Goal: Information Seeking & Learning: Check status

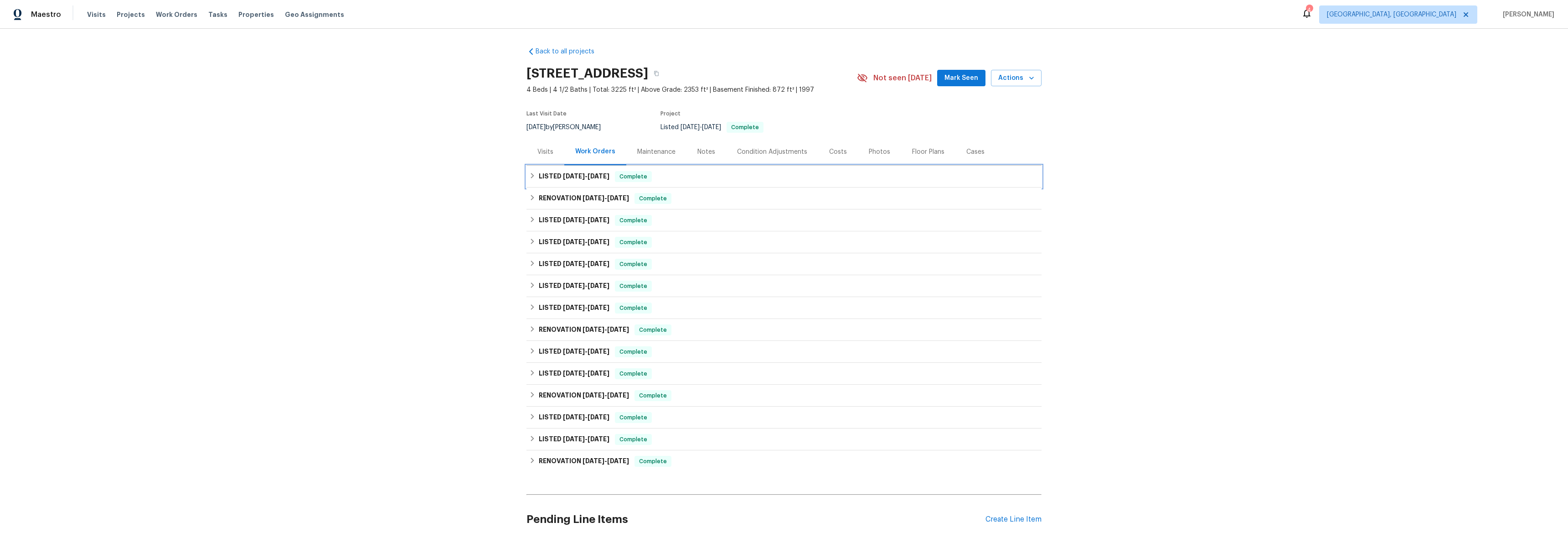
click at [529, 174] on icon at bounding box center [532, 175] width 6 height 6
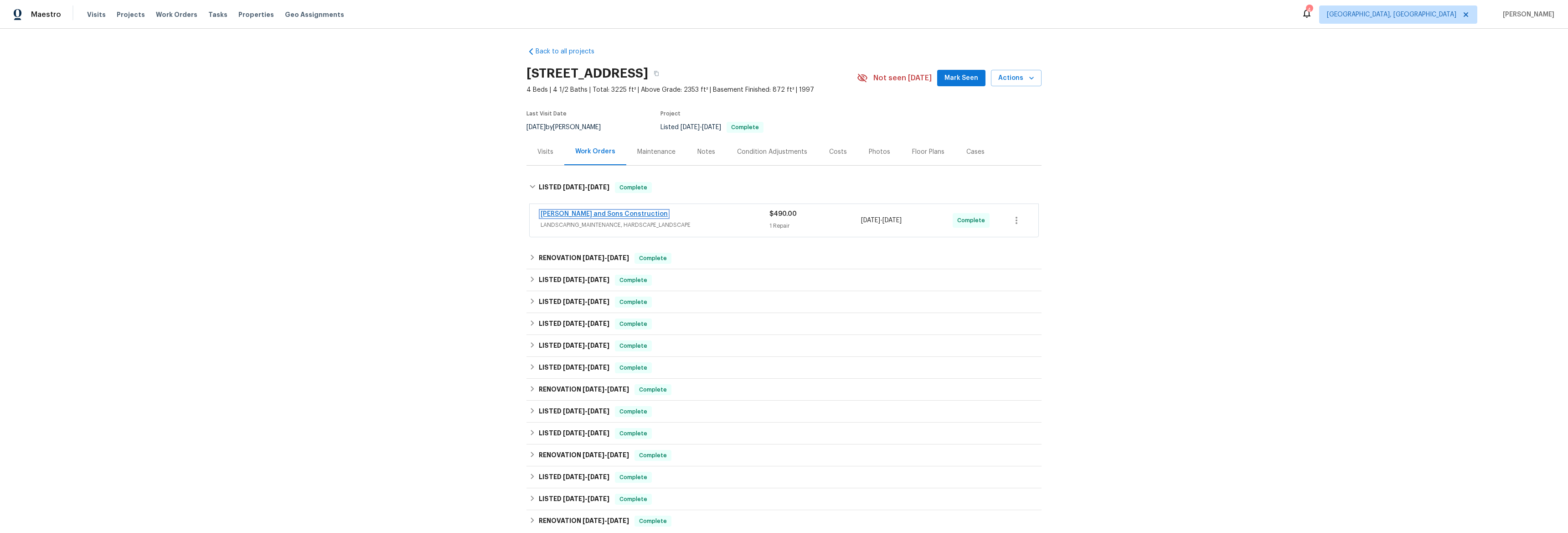
click at [564, 214] on link "[PERSON_NAME] and Sons Construction" at bounding box center [604, 214] width 127 height 6
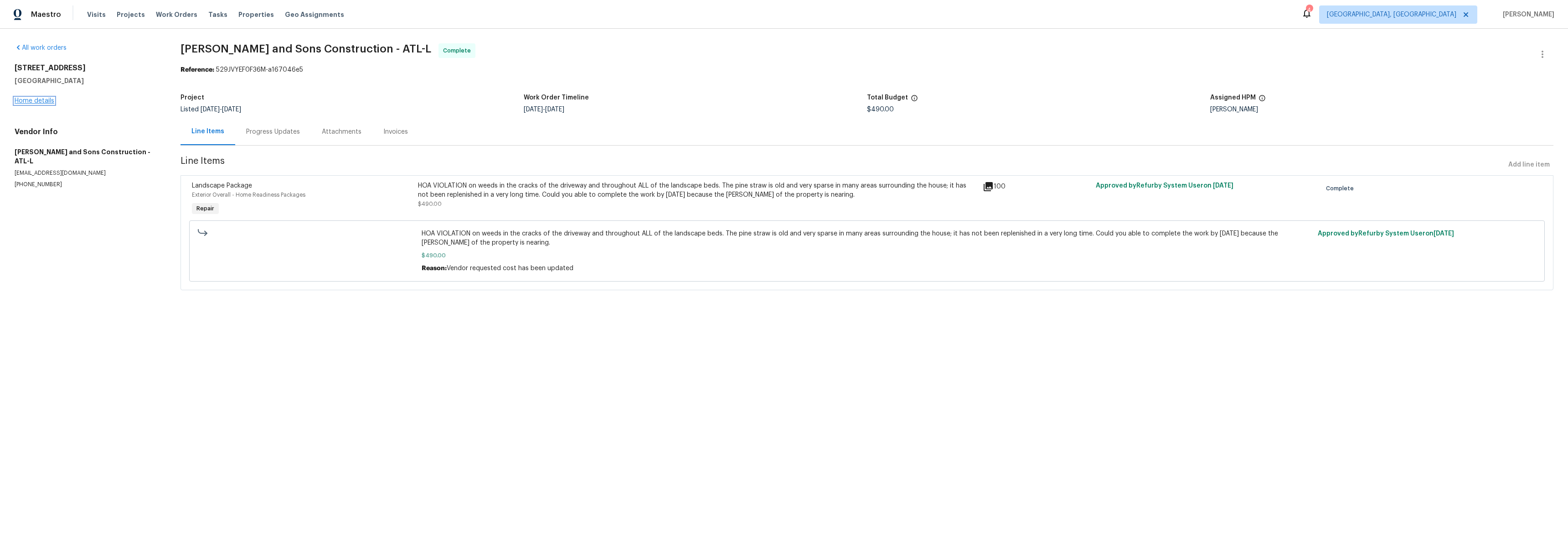
click at [38, 99] on link "Home details" at bounding box center [34, 101] width 40 height 6
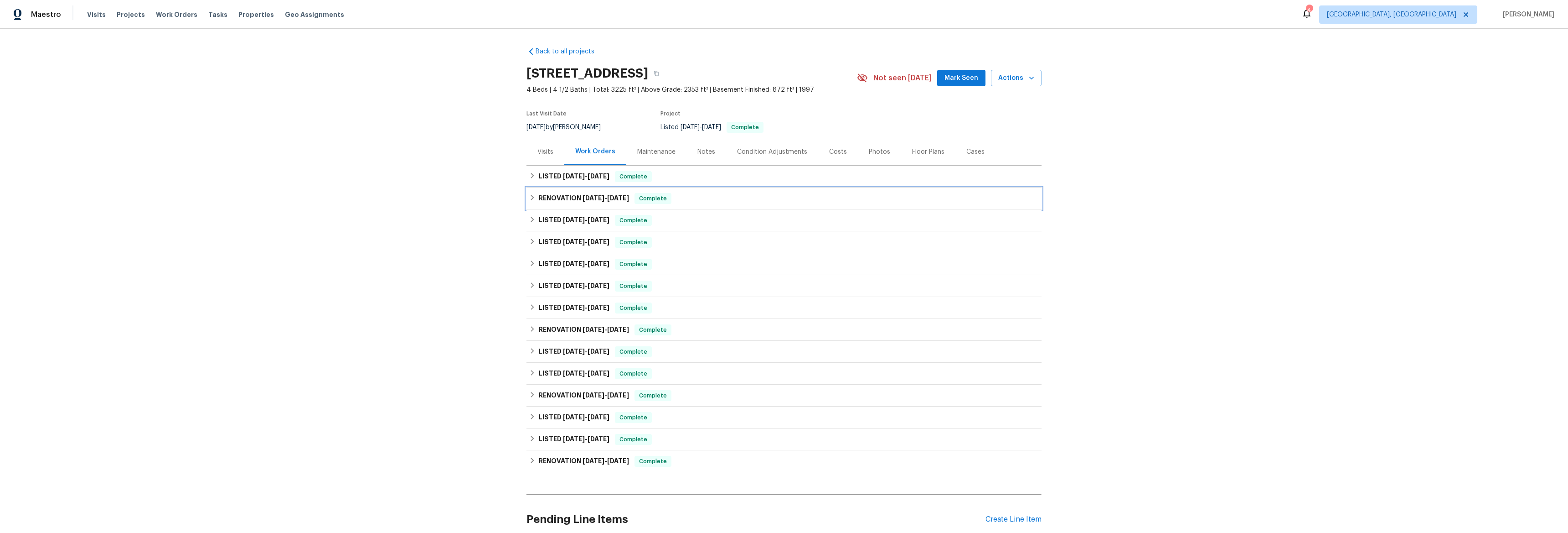
click at [531, 197] on icon at bounding box center [532, 197] width 6 height 6
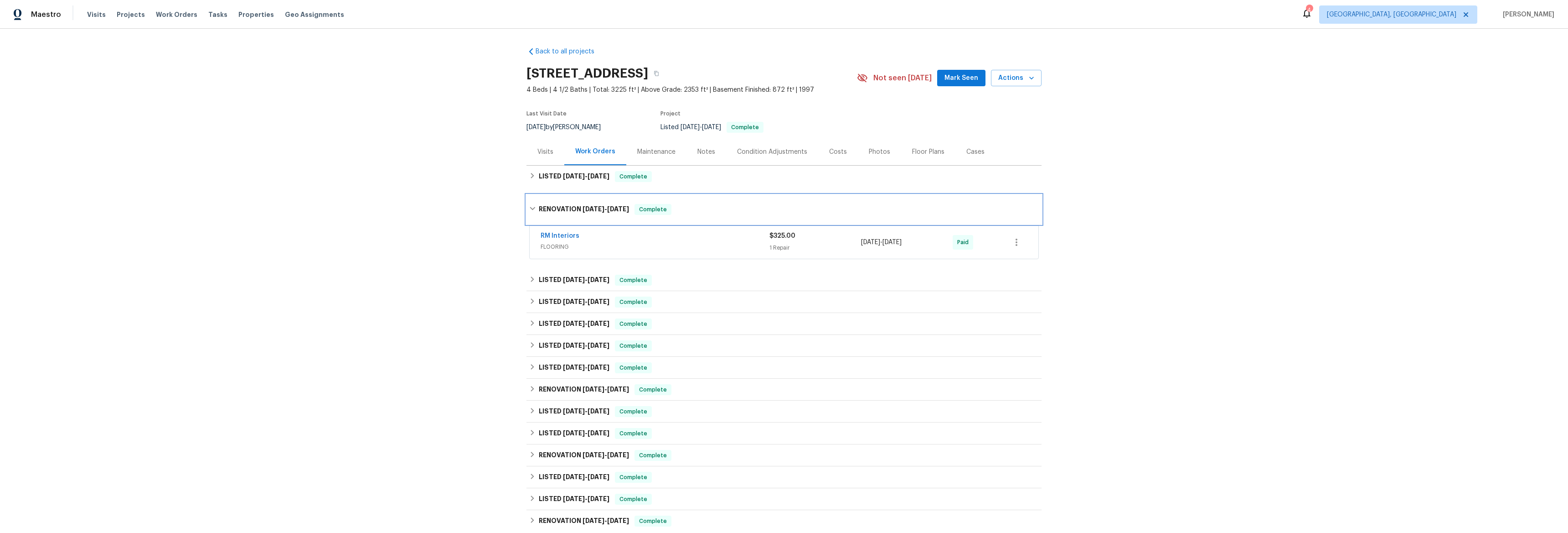
click at [529, 210] on icon at bounding box center [532, 208] width 6 height 6
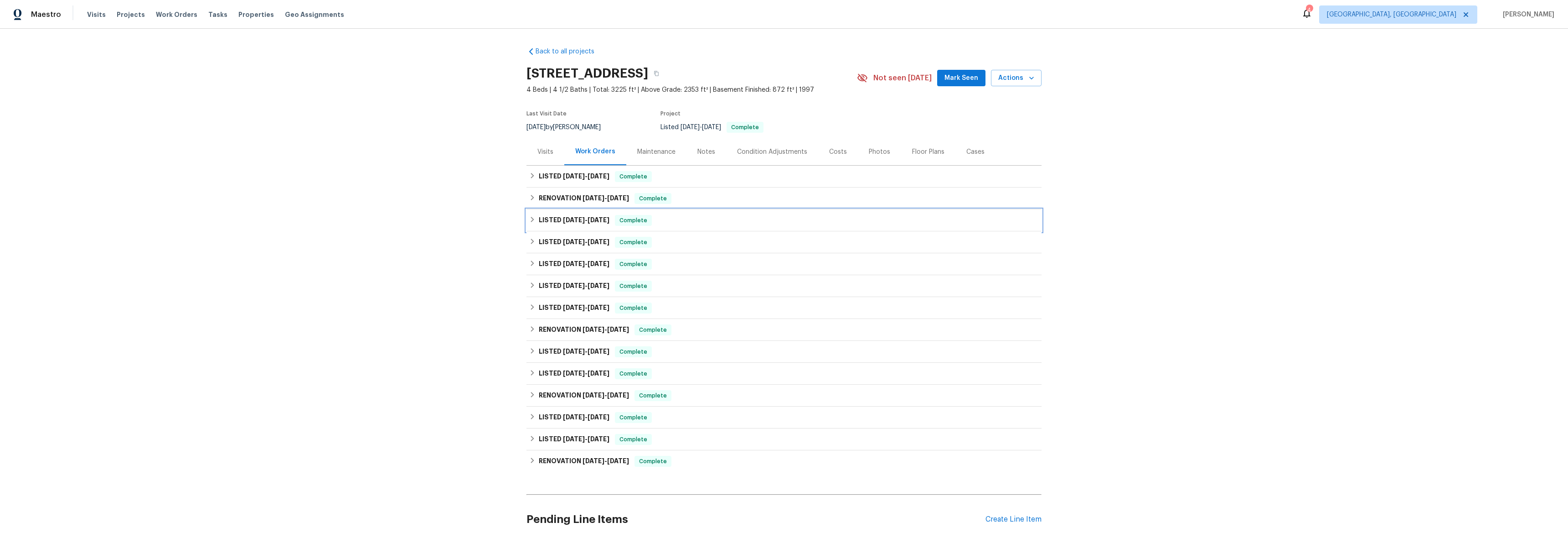
click at [529, 218] on icon at bounding box center [532, 219] width 6 height 6
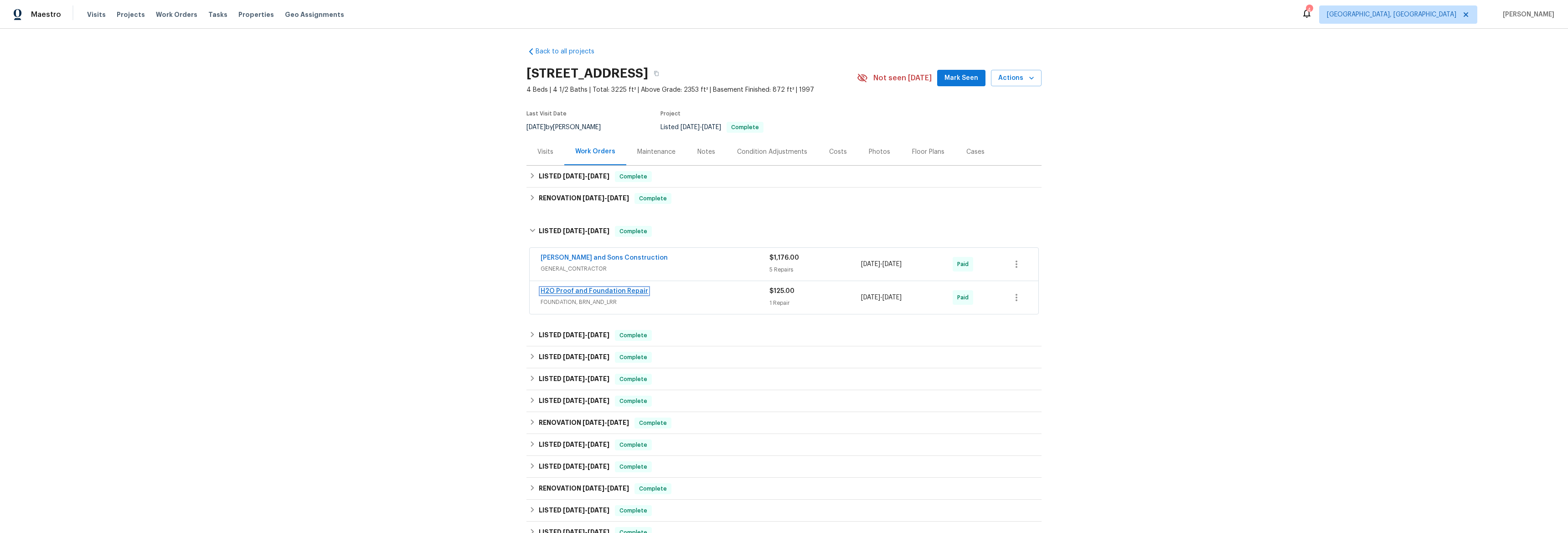
click at [563, 288] on link "H2O Proof and Foundation Repair" at bounding box center [594, 291] width 108 height 6
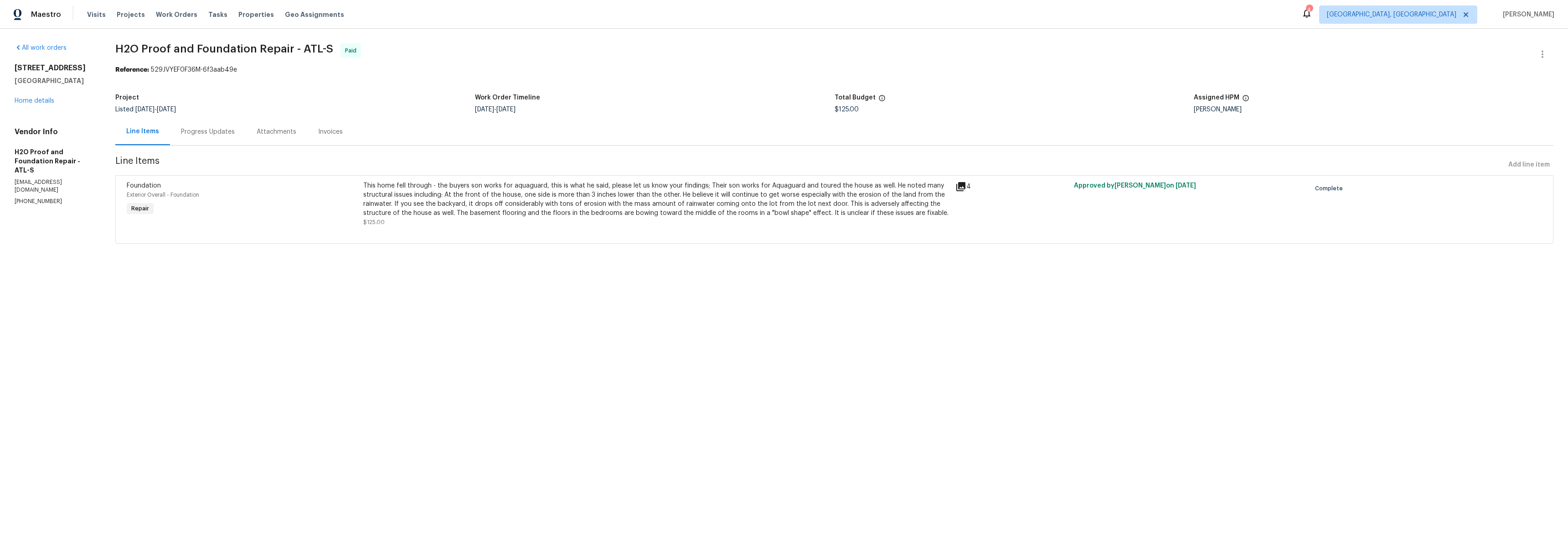
click at [46, 95] on div "[STREET_ADDRESS][PERSON_NAME] Home details" at bounding box center [54, 84] width 79 height 42
click at [220, 136] on div "Progress Updates" at bounding box center [208, 132] width 54 height 9
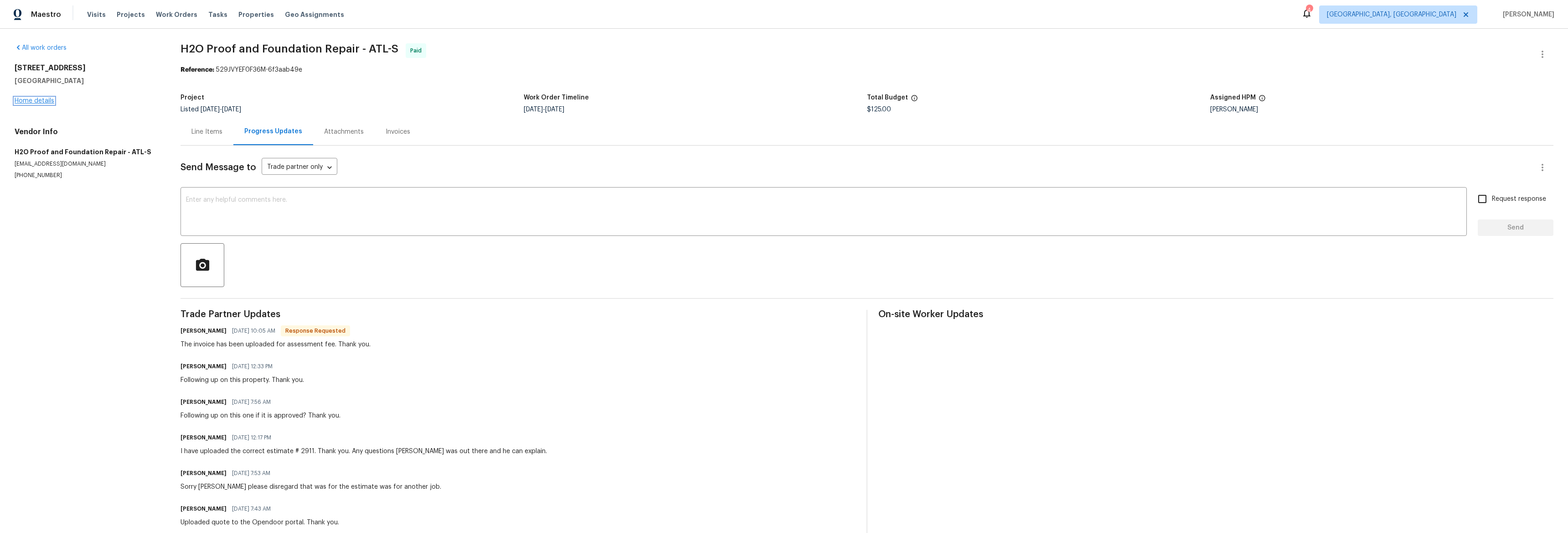
click at [29, 102] on link "Home details" at bounding box center [34, 101] width 40 height 6
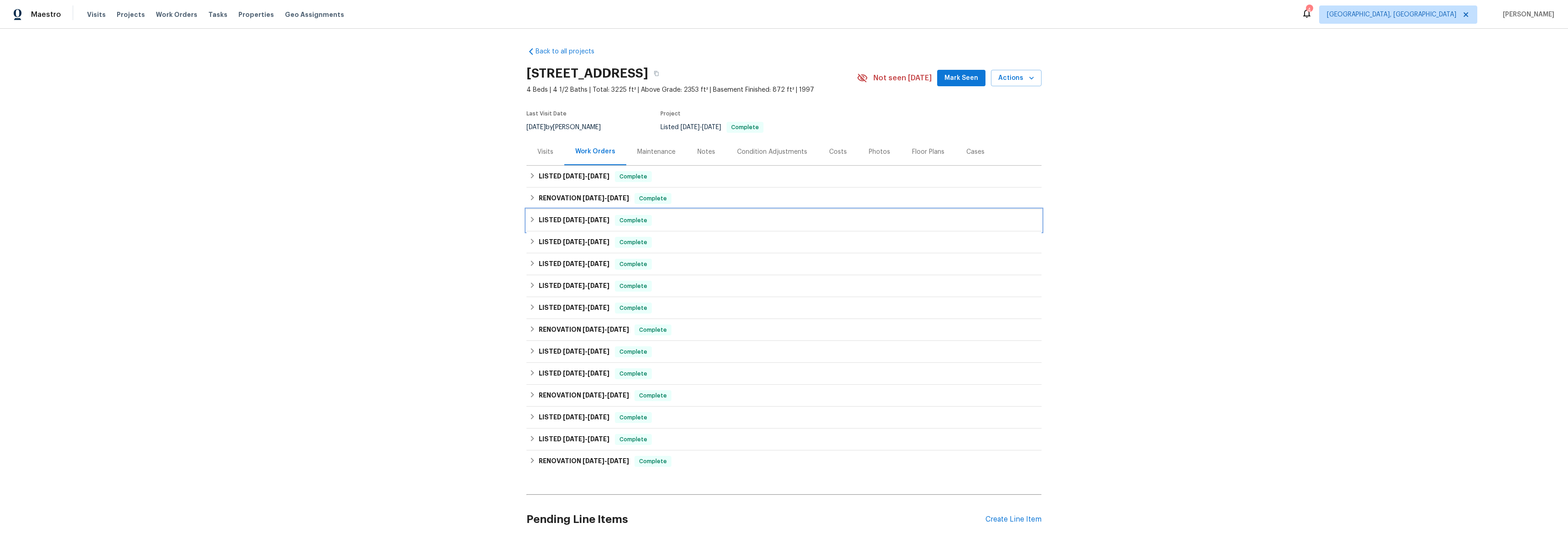
click at [536, 214] on div "LISTED [DATE] - [DATE] Complete" at bounding box center [784, 221] width 515 height 22
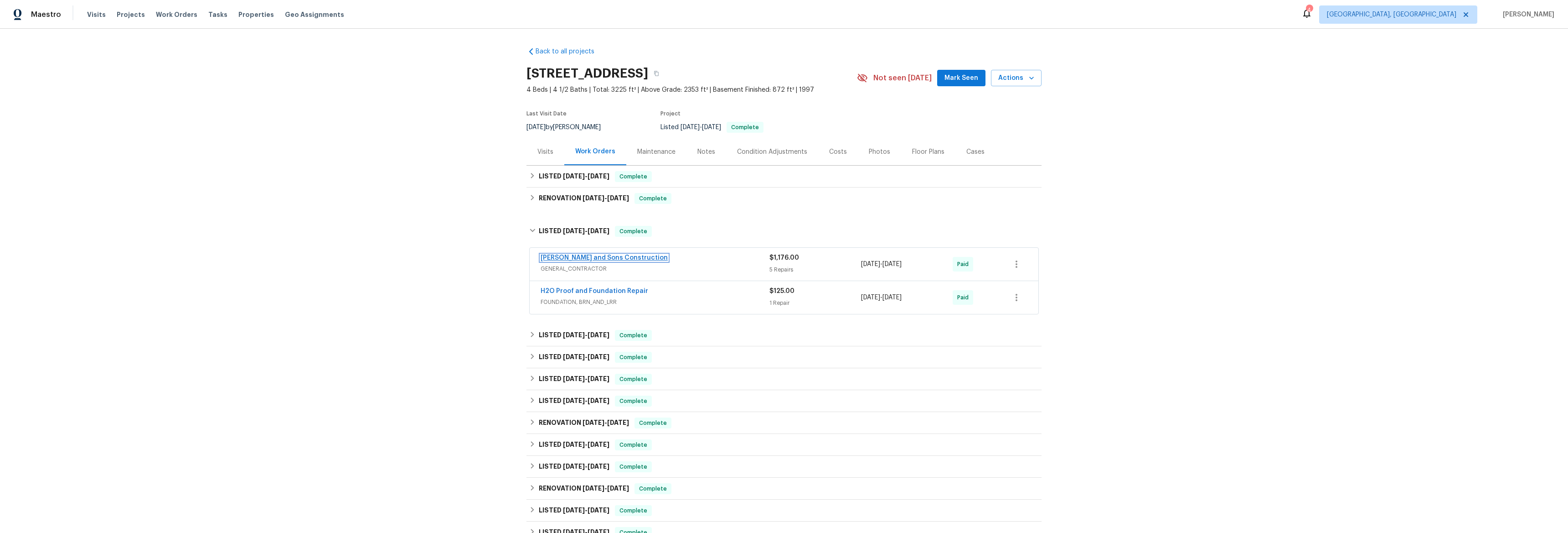
click at [561, 256] on link "[PERSON_NAME] and Sons Construction" at bounding box center [604, 258] width 127 height 6
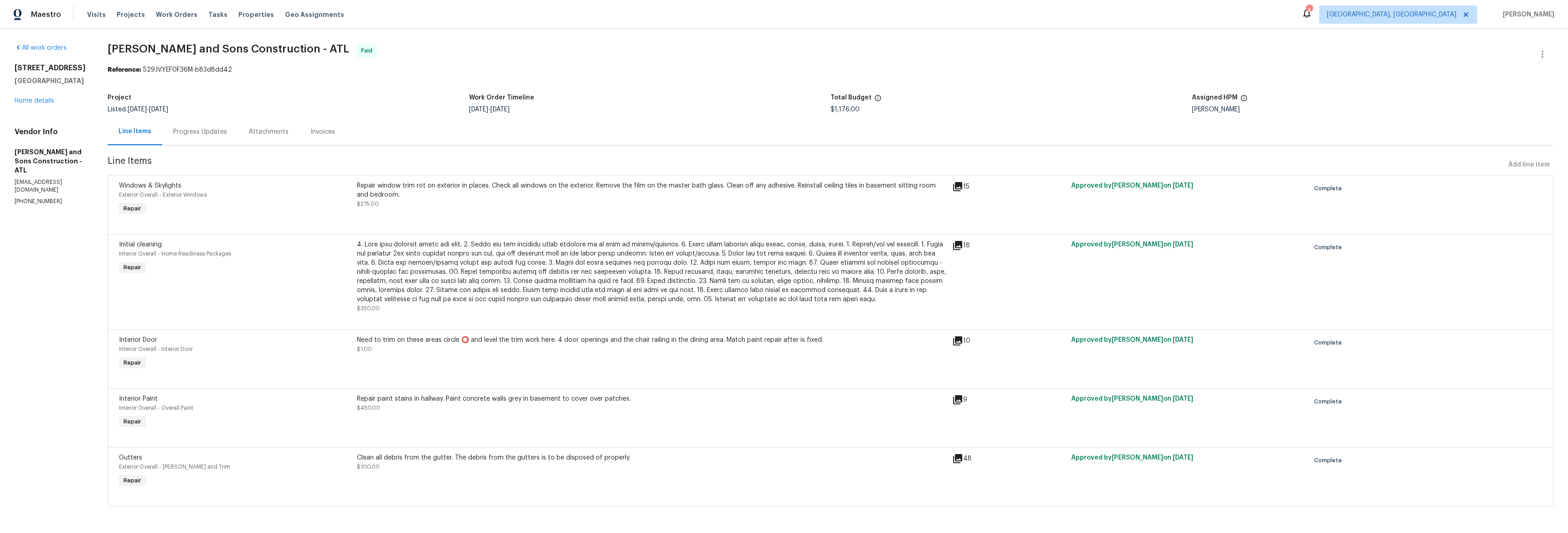
click at [45, 105] on div "[STREET_ADDRESS][PERSON_NAME] Home details" at bounding box center [50, 84] width 71 height 42
click at [44, 105] on div "[STREET_ADDRESS][PERSON_NAME] Home details" at bounding box center [50, 84] width 71 height 42
click at [44, 104] on link "Home details" at bounding box center [34, 101] width 40 height 6
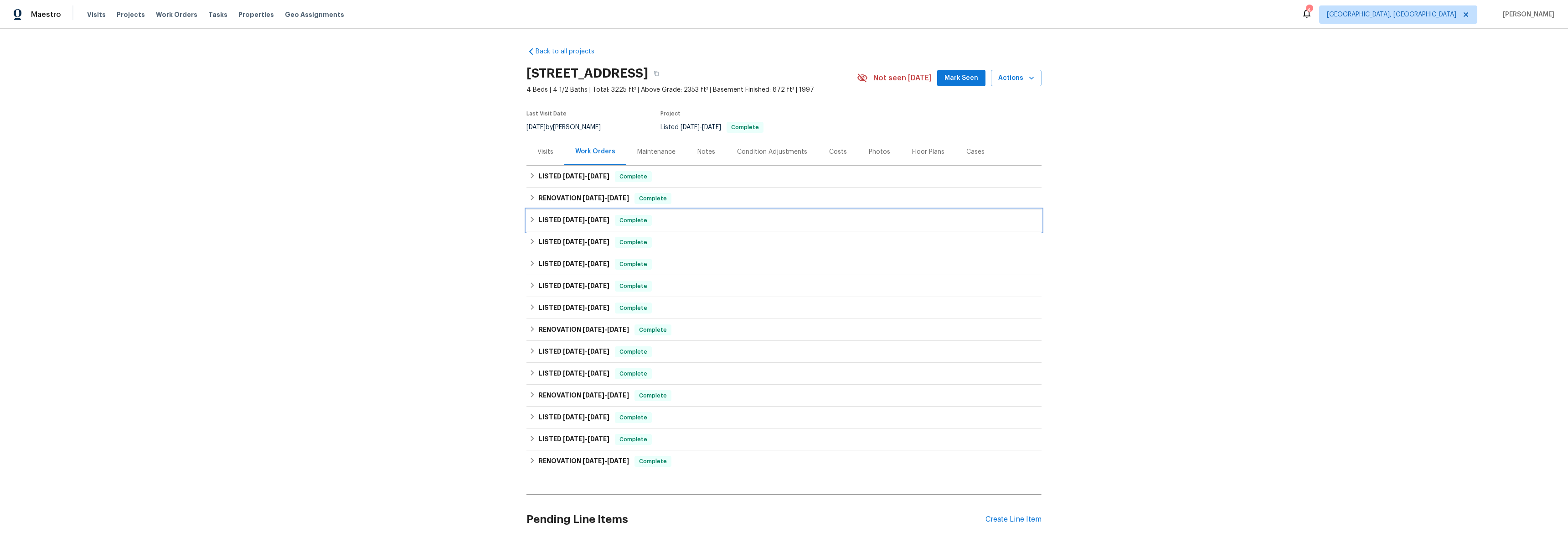
click at [529, 219] on icon at bounding box center [532, 219] width 6 height 6
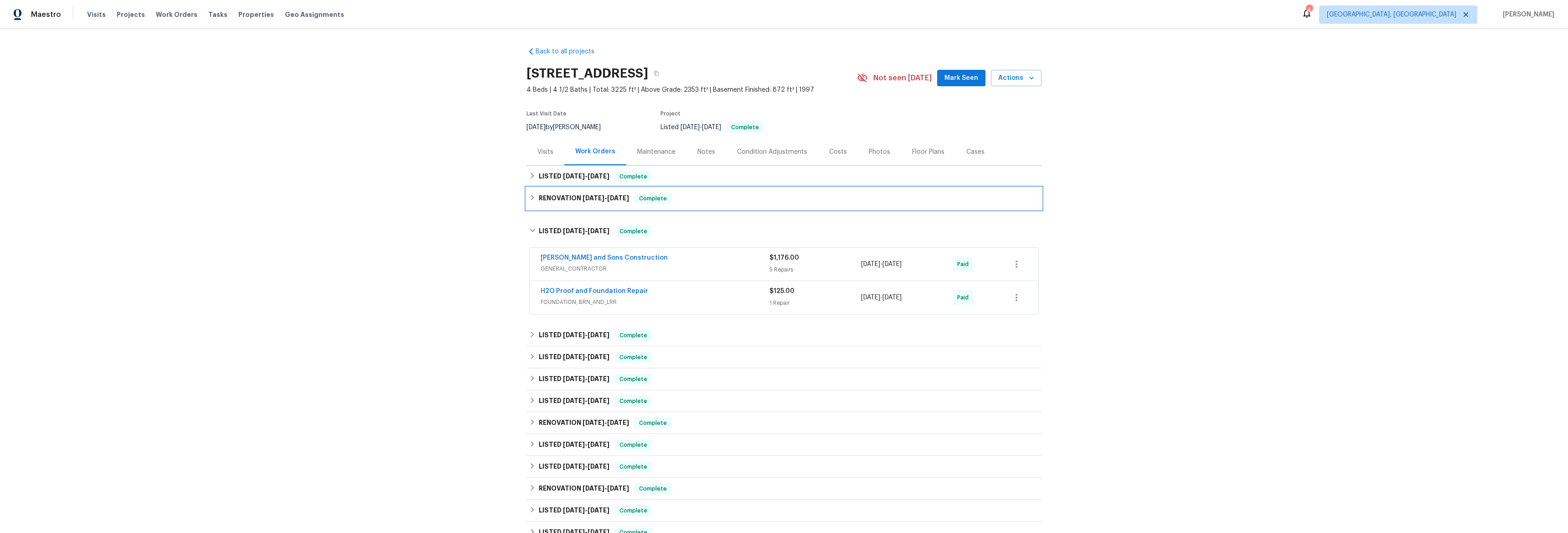
click at [539, 199] on h6 "RENOVATION [DATE] - [DATE]" at bounding box center [584, 199] width 90 height 11
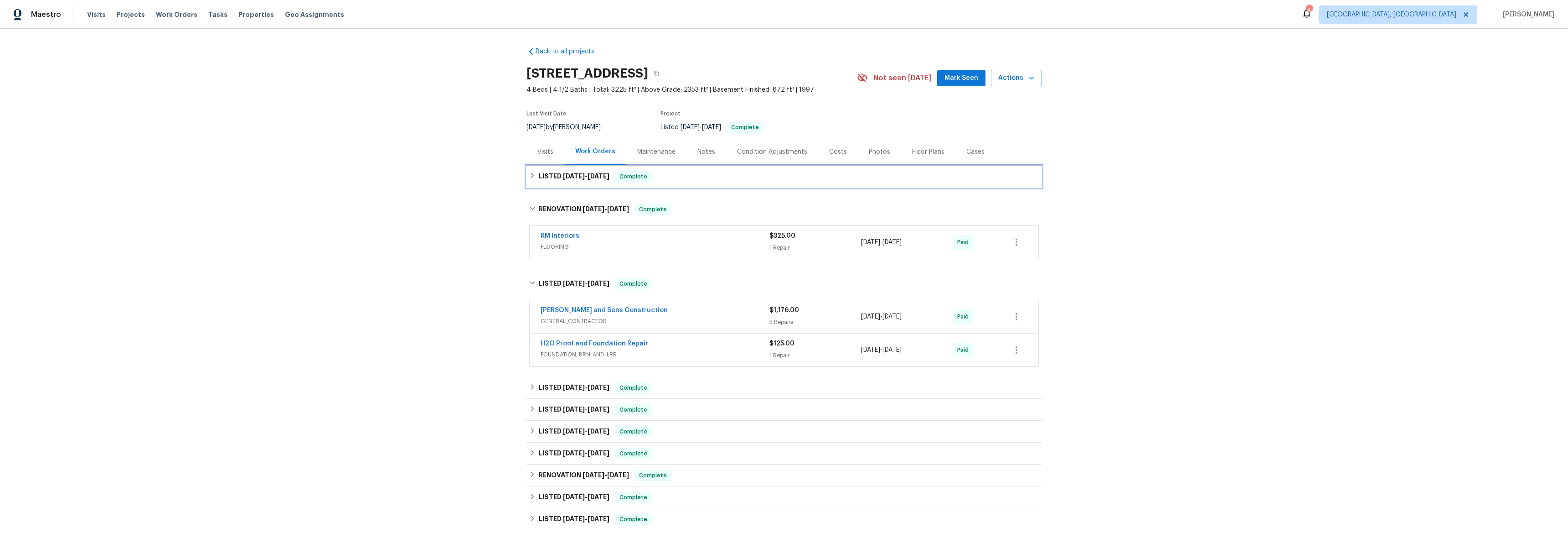
click at [527, 169] on div "LISTED [DATE] - [DATE] Complete" at bounding box center [784, 177] width 515 height 22
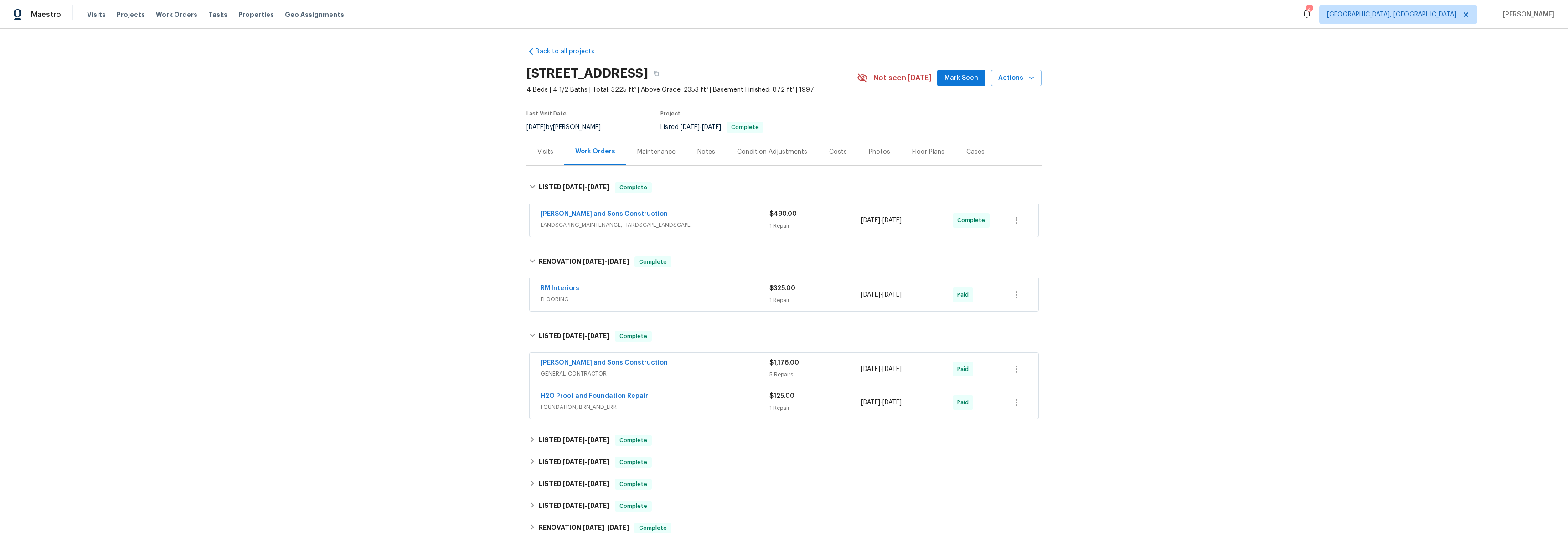
click at [562, 389] on div "H2O Proof and Foundation Repair FOUNDATION, BRN_AND_LRR $125.00 1 Repair [DATE]…" at bounding box center [784, 403] width 509 height 33
click at [564, 394] on link "H2O Proof and Foundation Repair" at bounding box center [594, 396] width 108 height 6
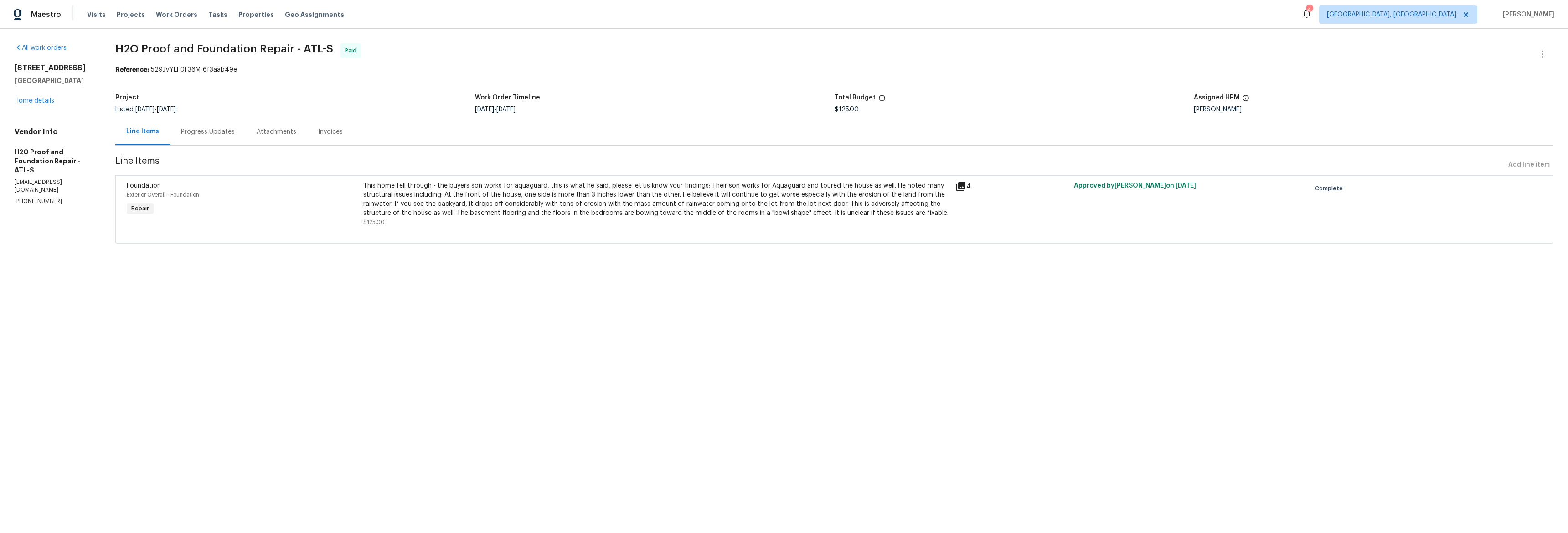
click at [213, 130] on div "Progress Updates" at bounding box center [208, 132] width 54 height 9
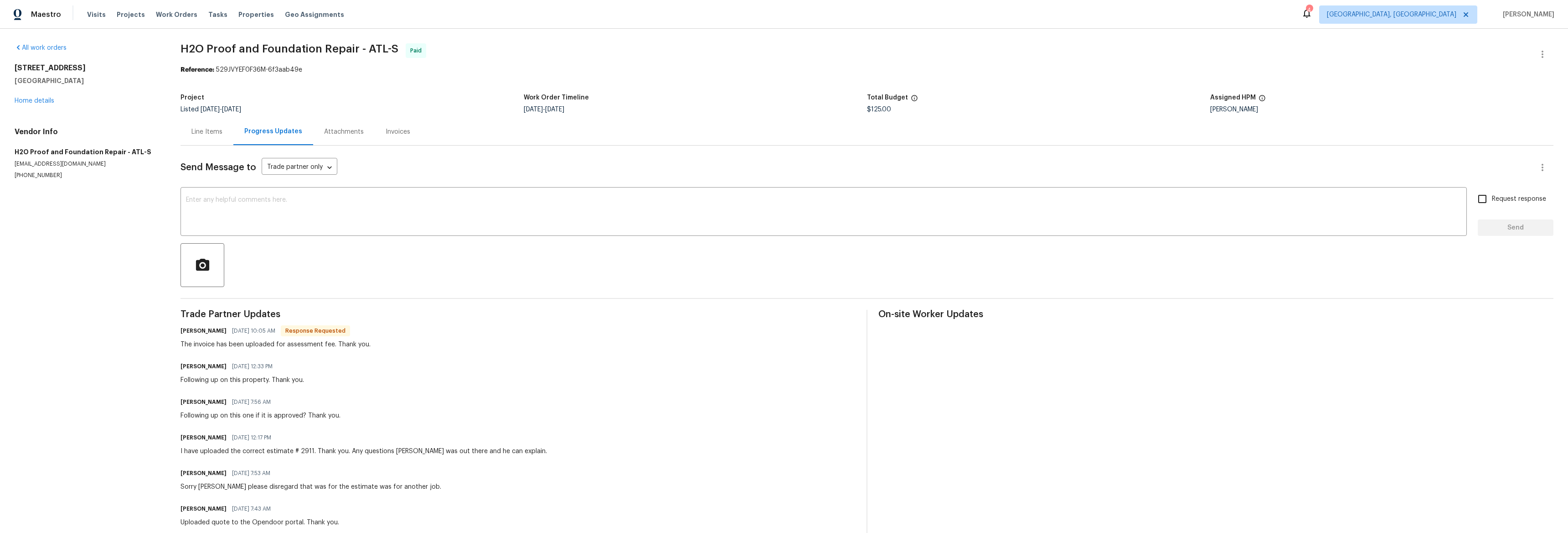
click at [387, 132] on div "Invoices" at bounding box center [398, 132] width 24 height 9
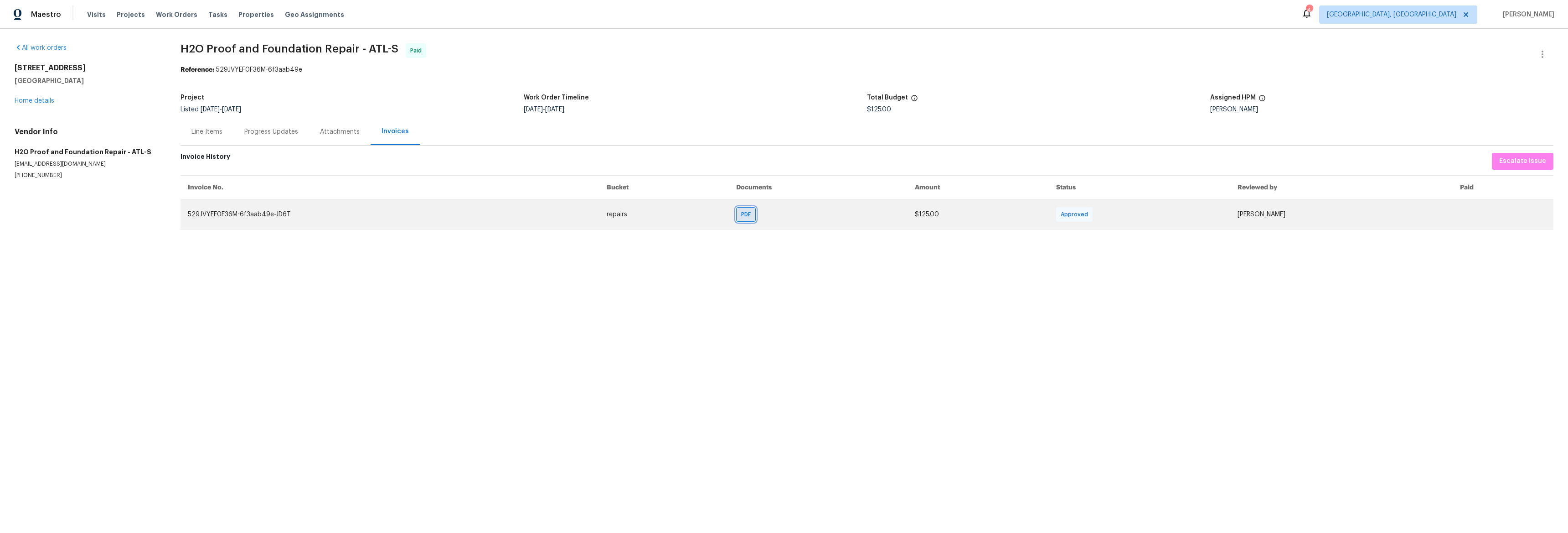
click at [736, 211] on div "PDF" at bounding box center [746, 214] width 19 height 15
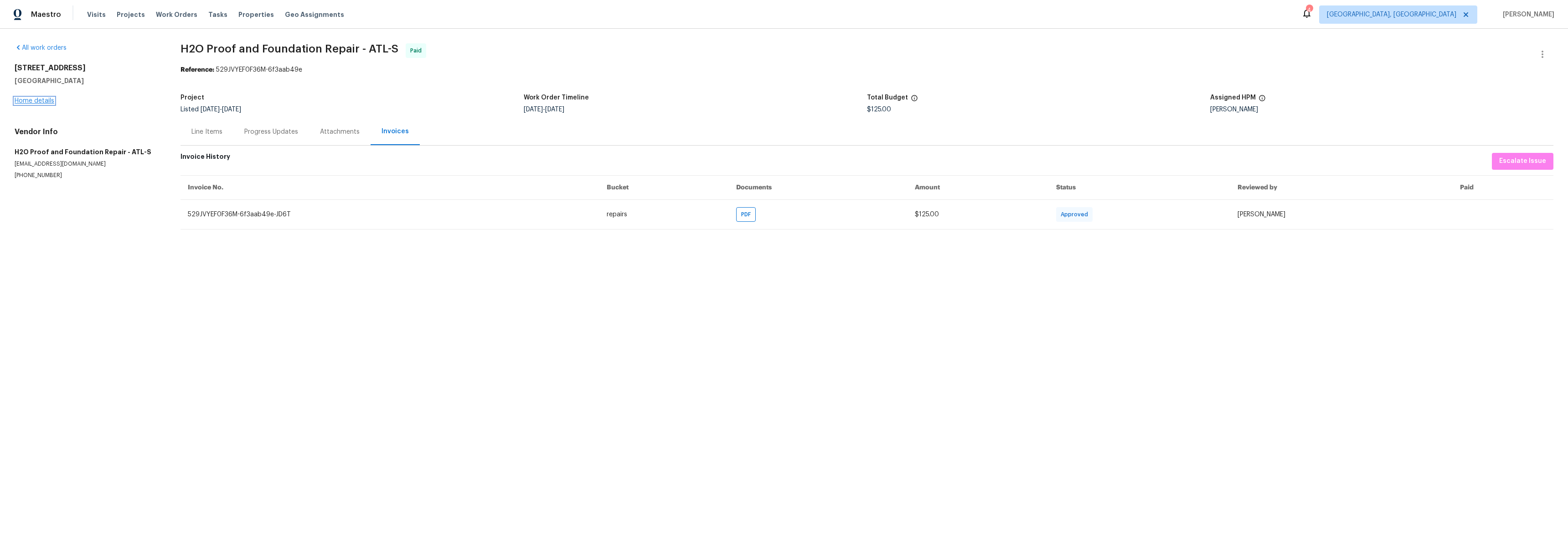
click at [43, 97] on link "Home details" at bounding box center [34, 101] width 40 height 6
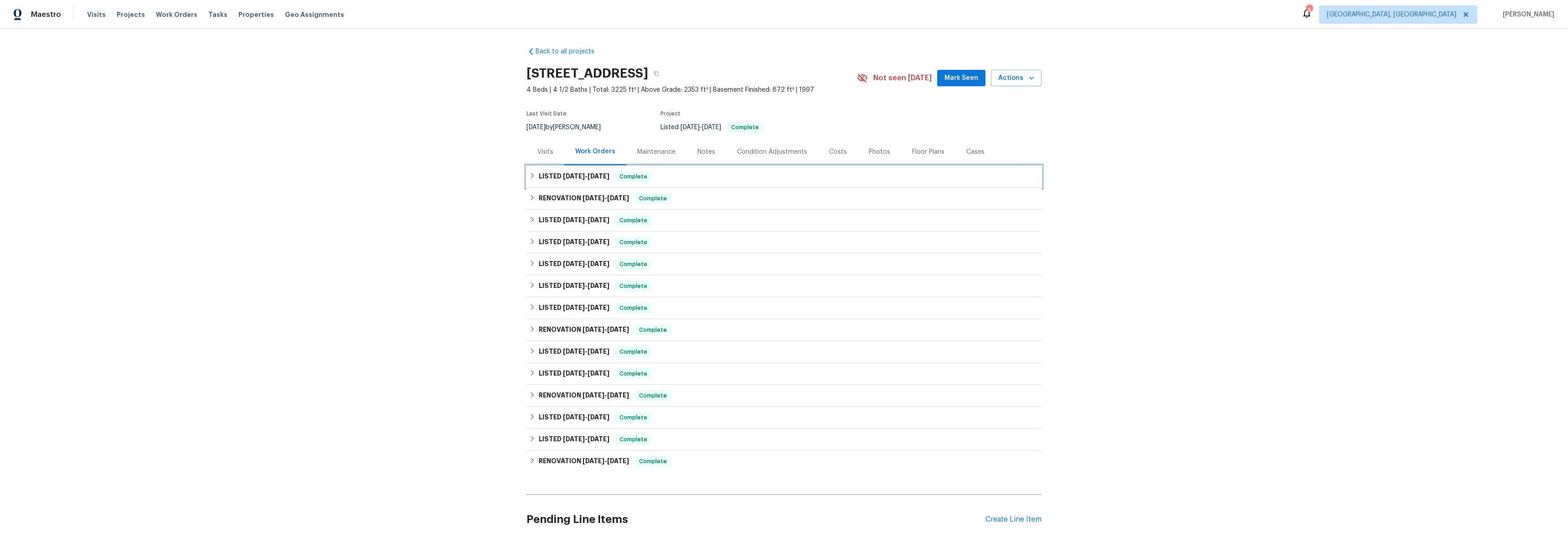
click at [534, 172] on div "LISTED [DATE] - [DATE] Complete" at bounding box center [783, 177] width 509 height 11
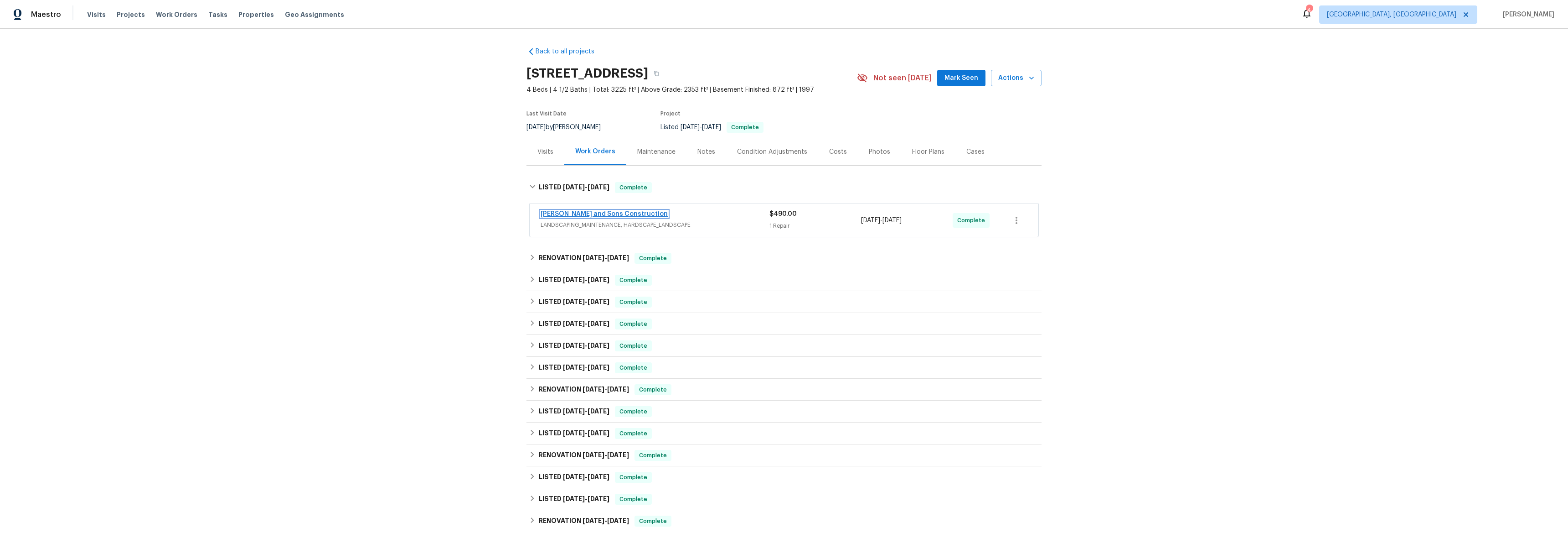
click at [570, 213] on link "[PERSON_NAME] and Sons Construction" at bounding box center [604, 214] width 127 height 6
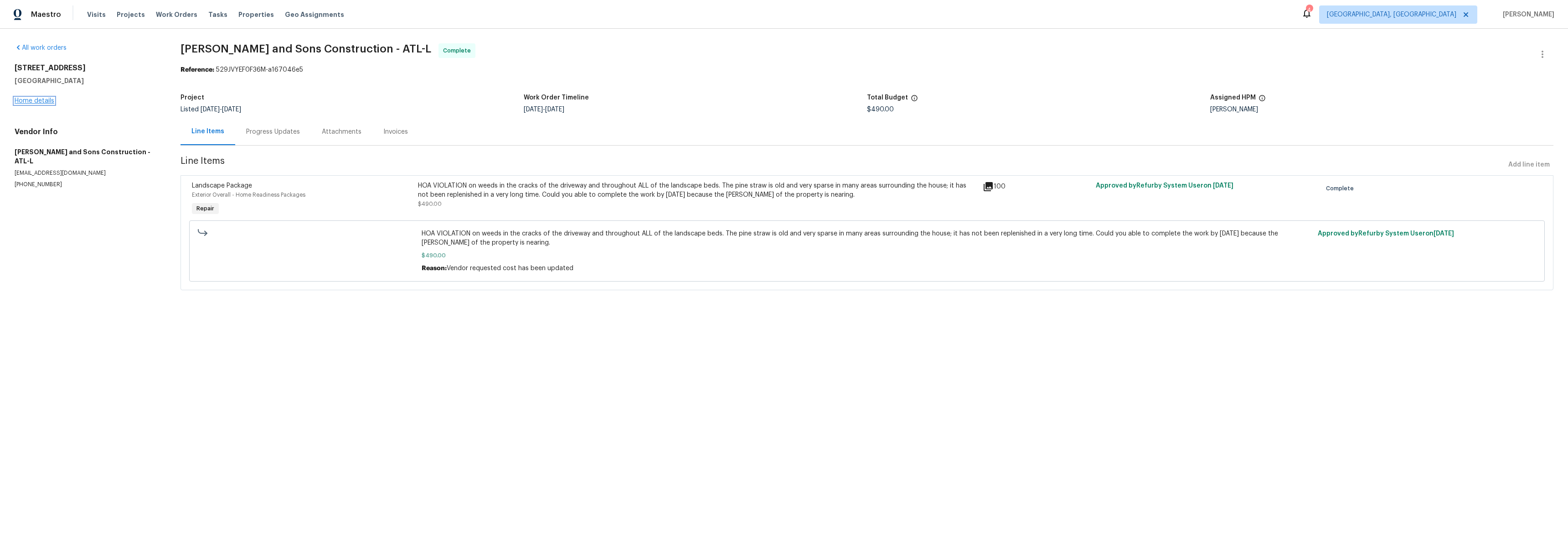
click at [35, 98] on link "Home details" at bounding box center [34, 101] width 40 height 6
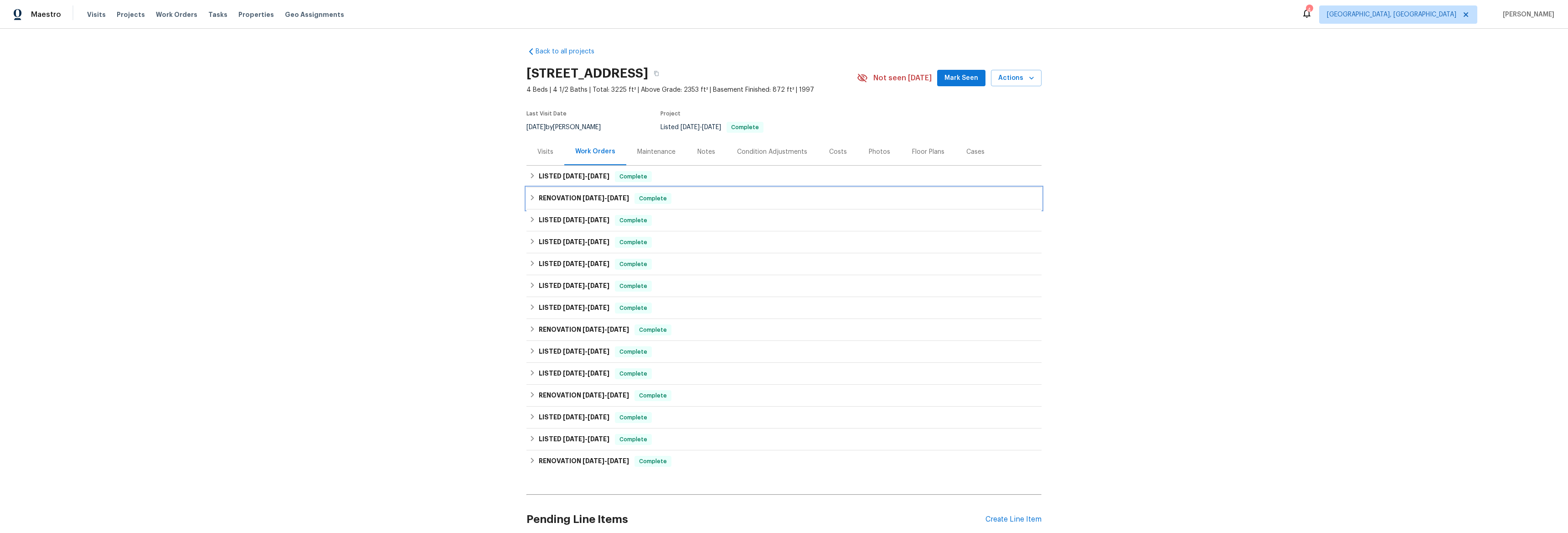
click at [533, 198] on div "RENOVATION [DATE] - [DATE] Complete" at bounding box center [783, 199] width 509 height 11
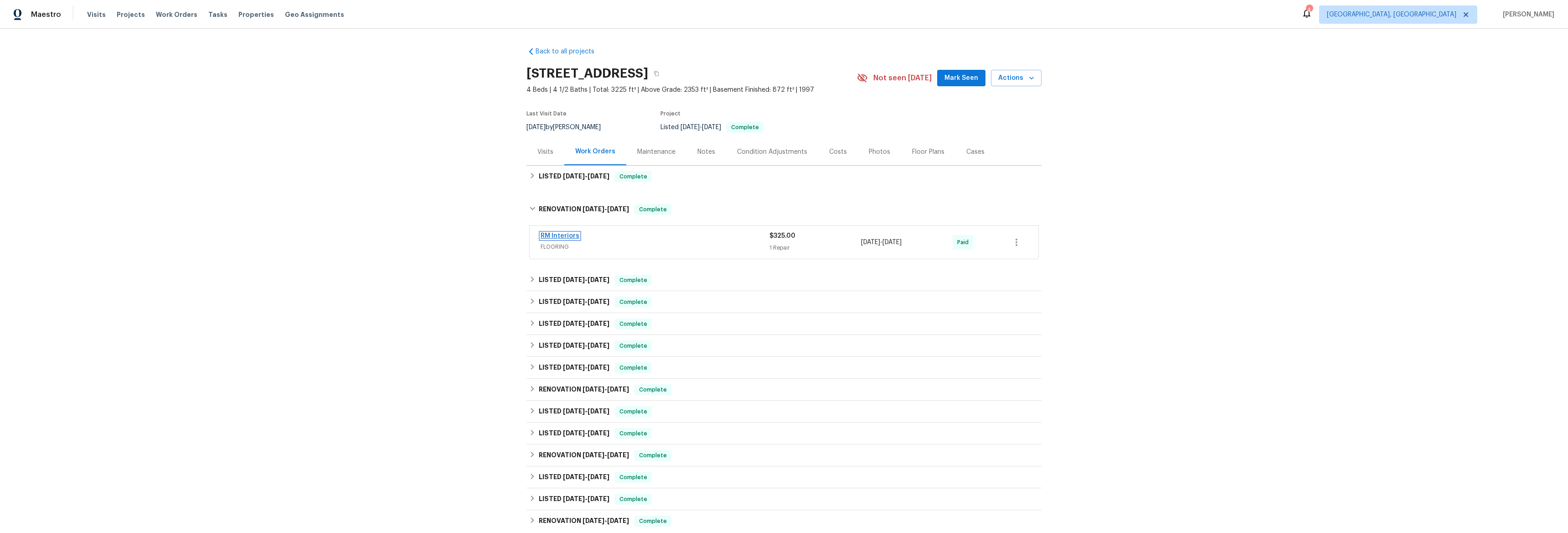
click at [556, 236] on link "RM Interiors" at bounding box center [560, 236] width 39 height 6
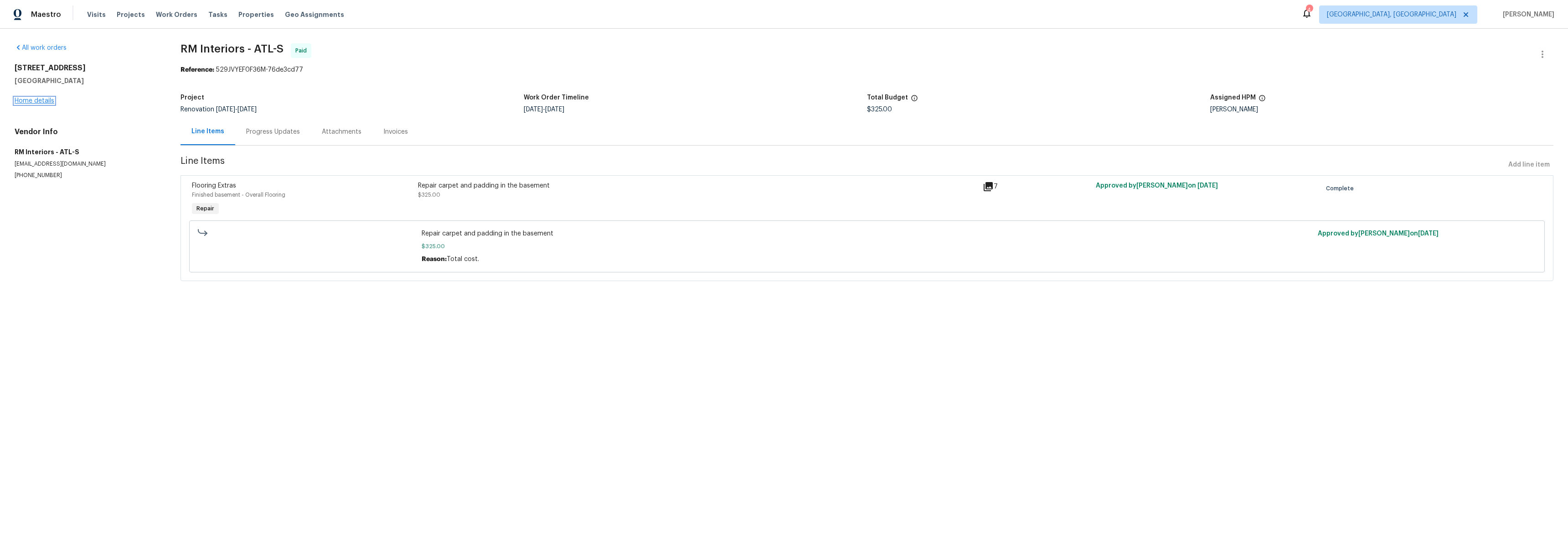
click at [35, 99] on link "Home details" at bounding box center [34, 101] width 40 height 6
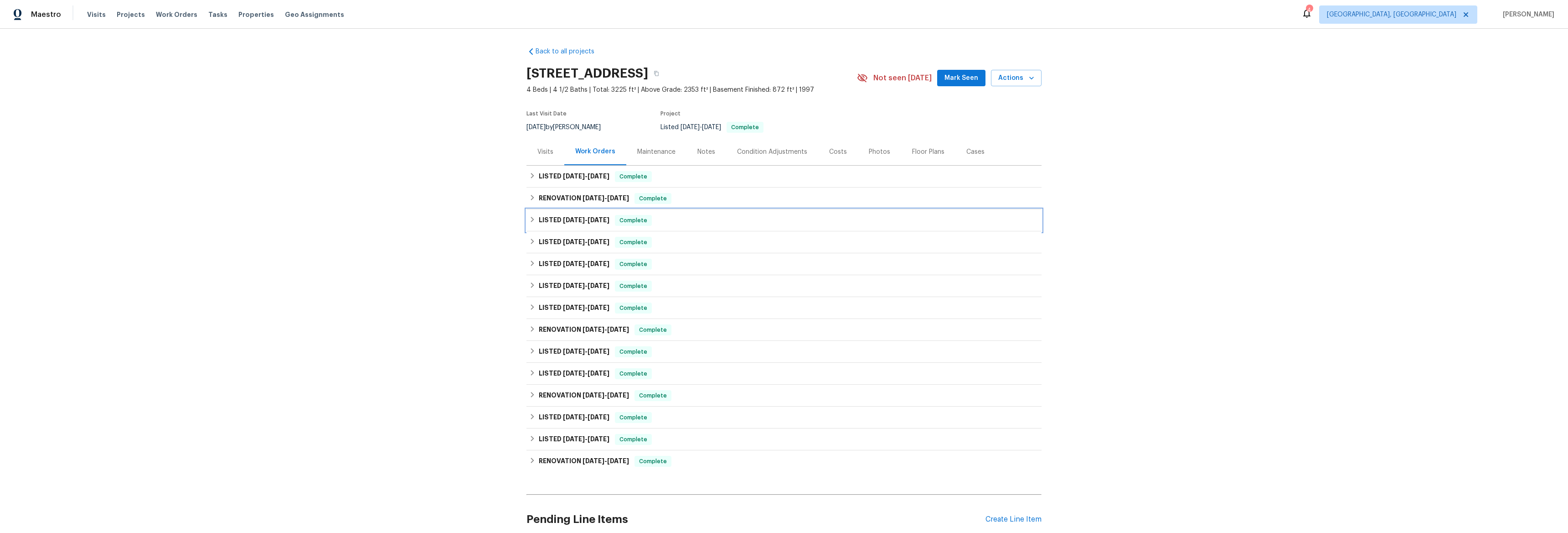
click at [530, 213] on div "LISTED [DATE] - [DATE] Complete" at bounding box center [784, 221] width 515 height 22
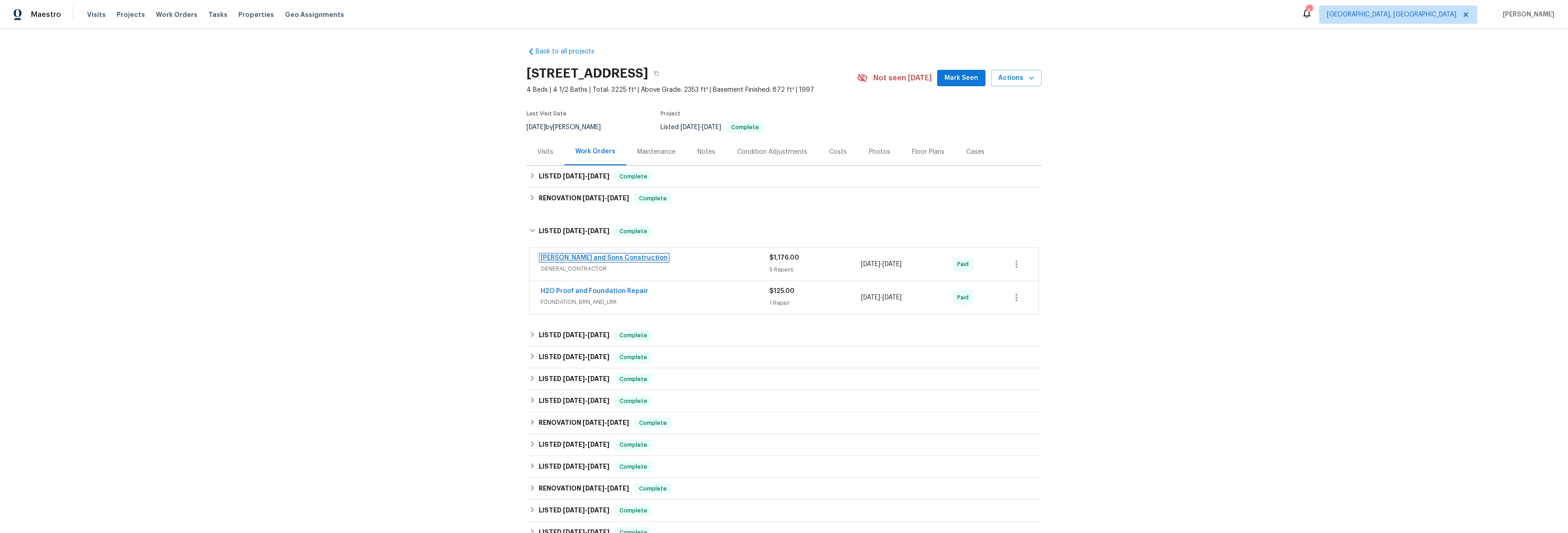
click at [587, 258] on link "[PERSON_NAME] and Sons Construction" at bounding box center [604, 258] width 127 height 6
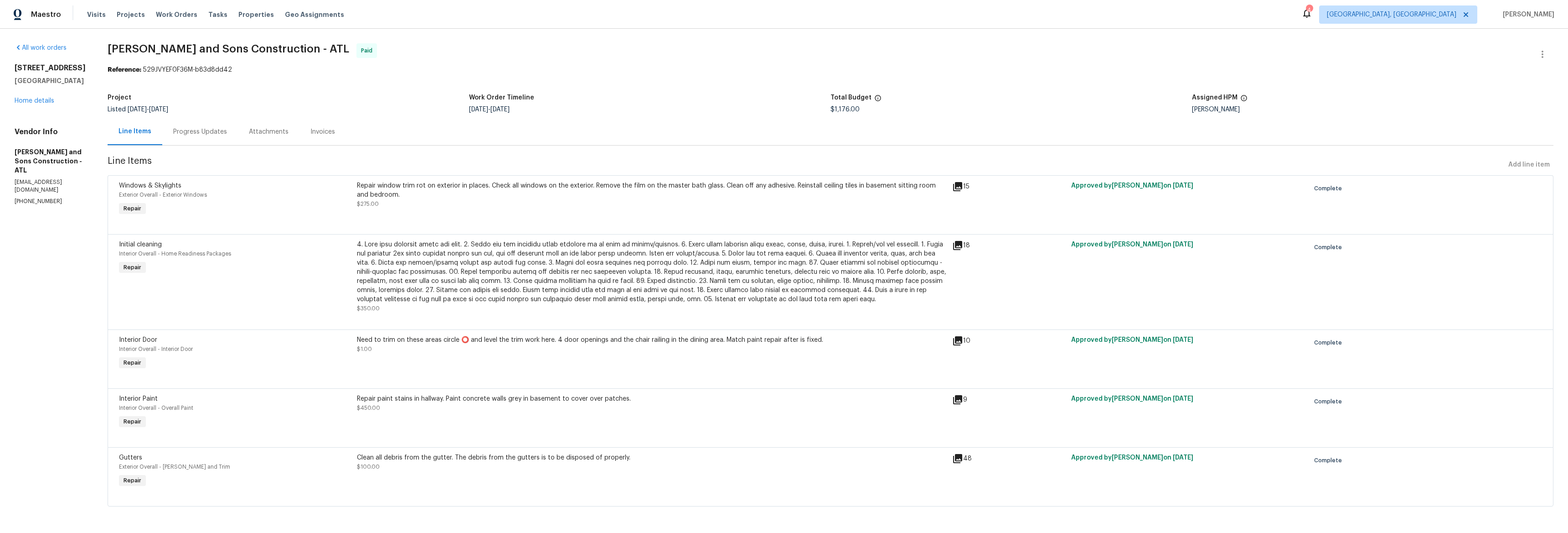
scroll to position [6, 0]
click at [30, 127] on div "All work orders [STREET_ADDRESS] Home details Vendor Info [PERSON_NAME] and Son…" at bounding box center [50, 124] width 71 height 162
click at [31, 104] on link "Home details" at bounding box center [34, 101] width 40 height 6
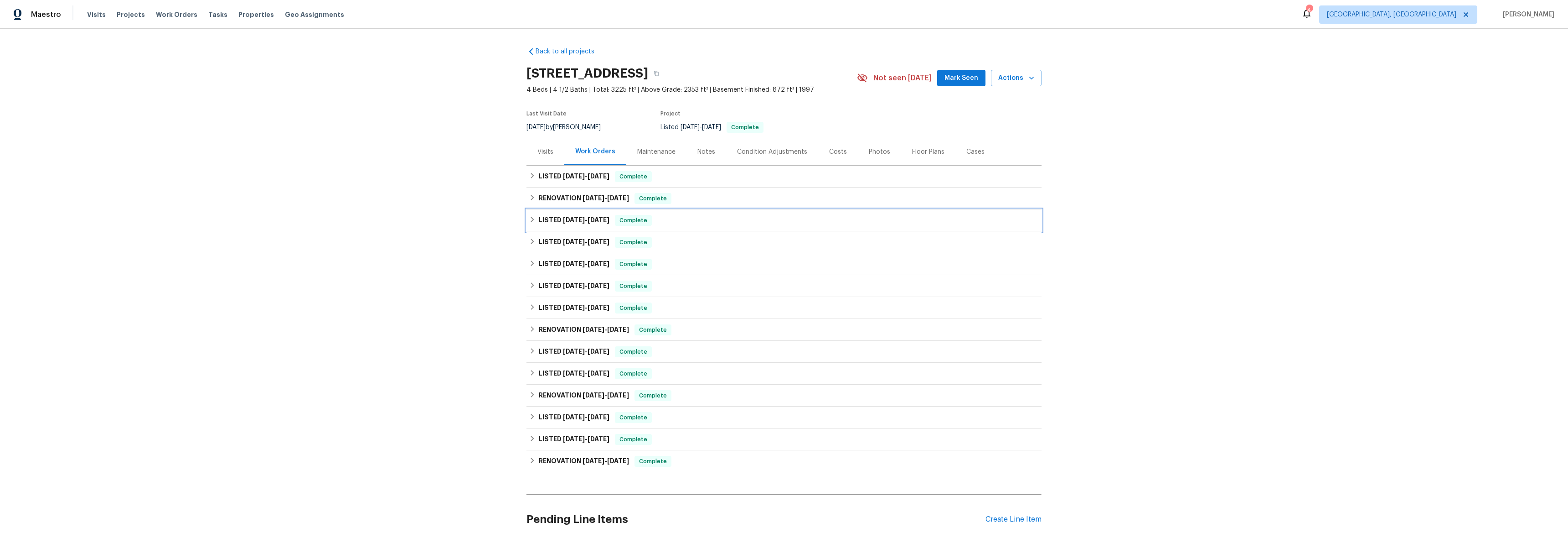
click at [529, 220] on icon at bounding box center [532, 219] width 6 height 6
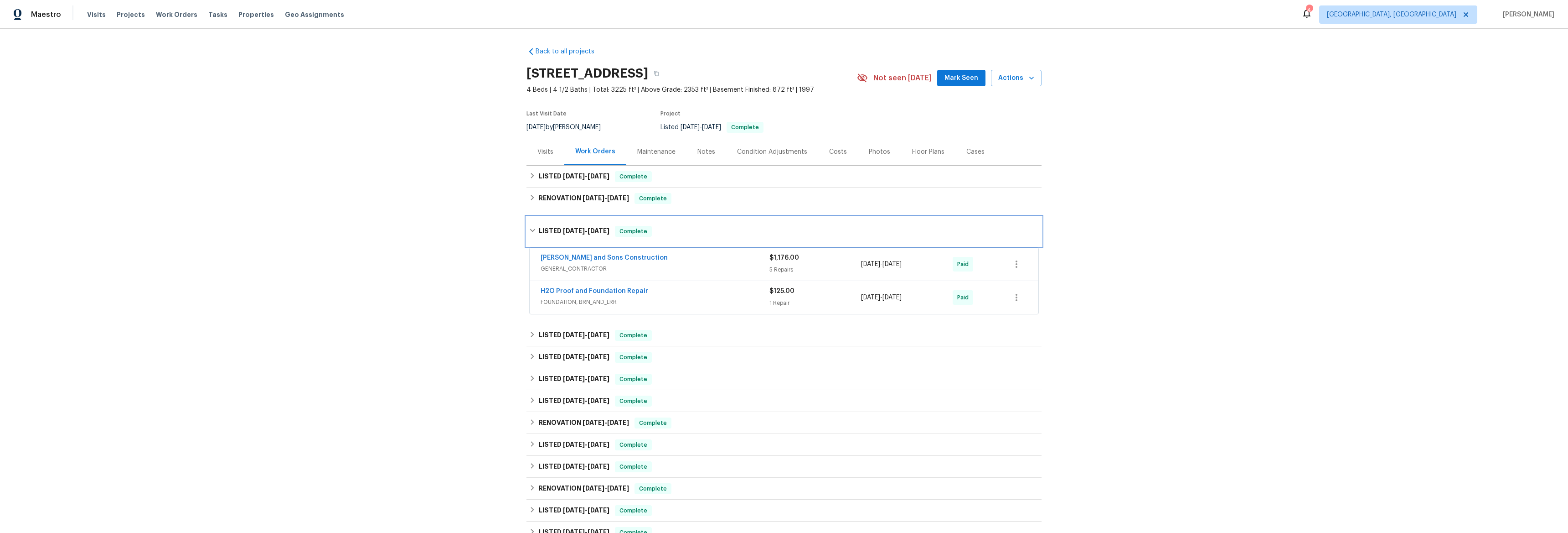
click at [528, 220] on div "LISTED [DATE] - [DATE] Complete" at bounding box center [784, 231] width 515 height 29
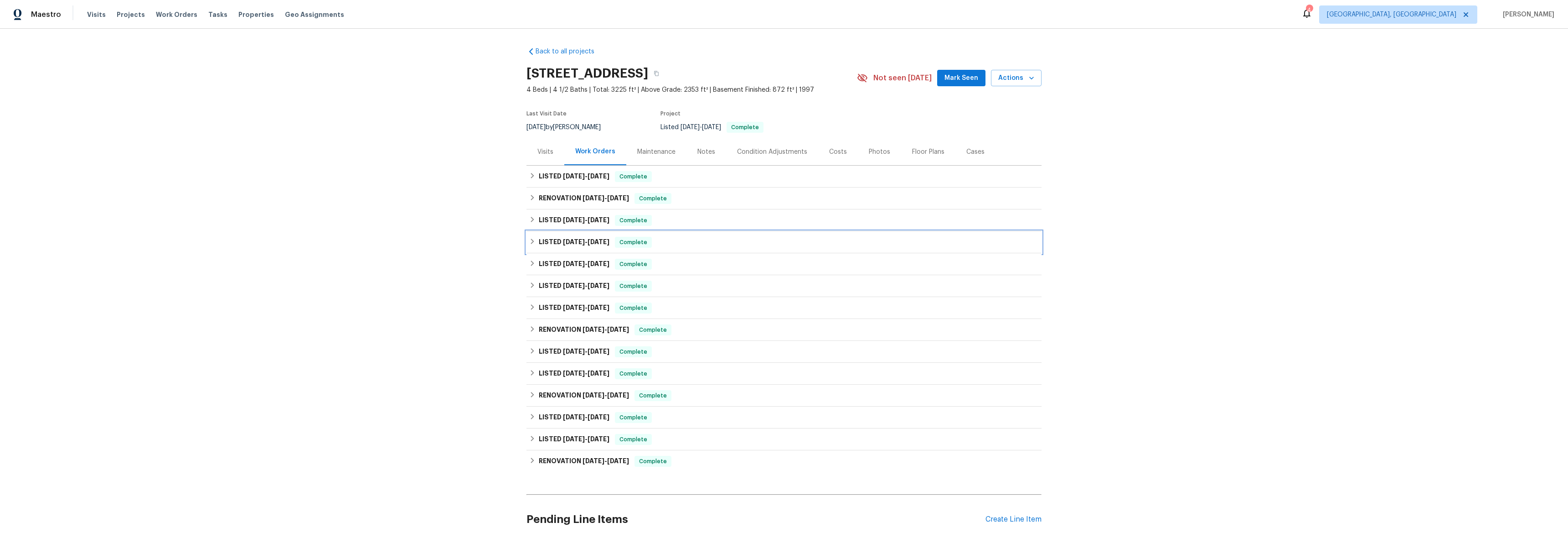
click at [529, 235] on div "LISTED [DATE] - [DATE] Complete" at bounding box center [784, 242] width 515 height 22
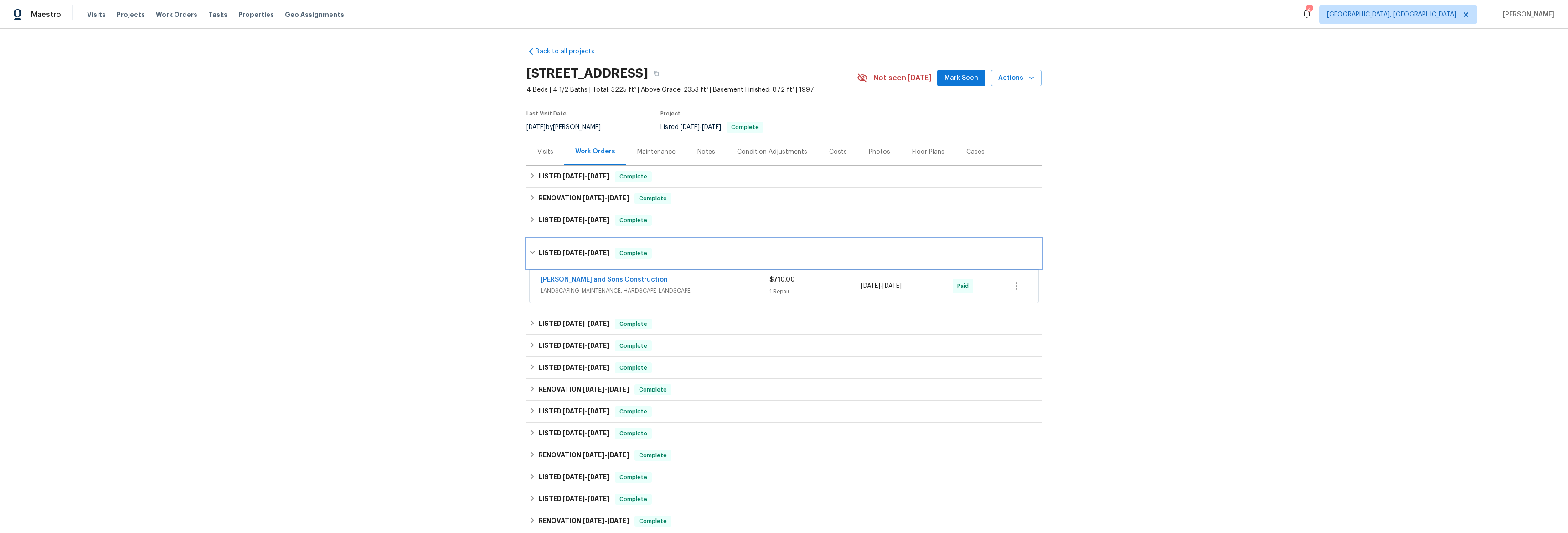
click at [529, 249] on icon at bounding box center [532, 252] width 6 height 6
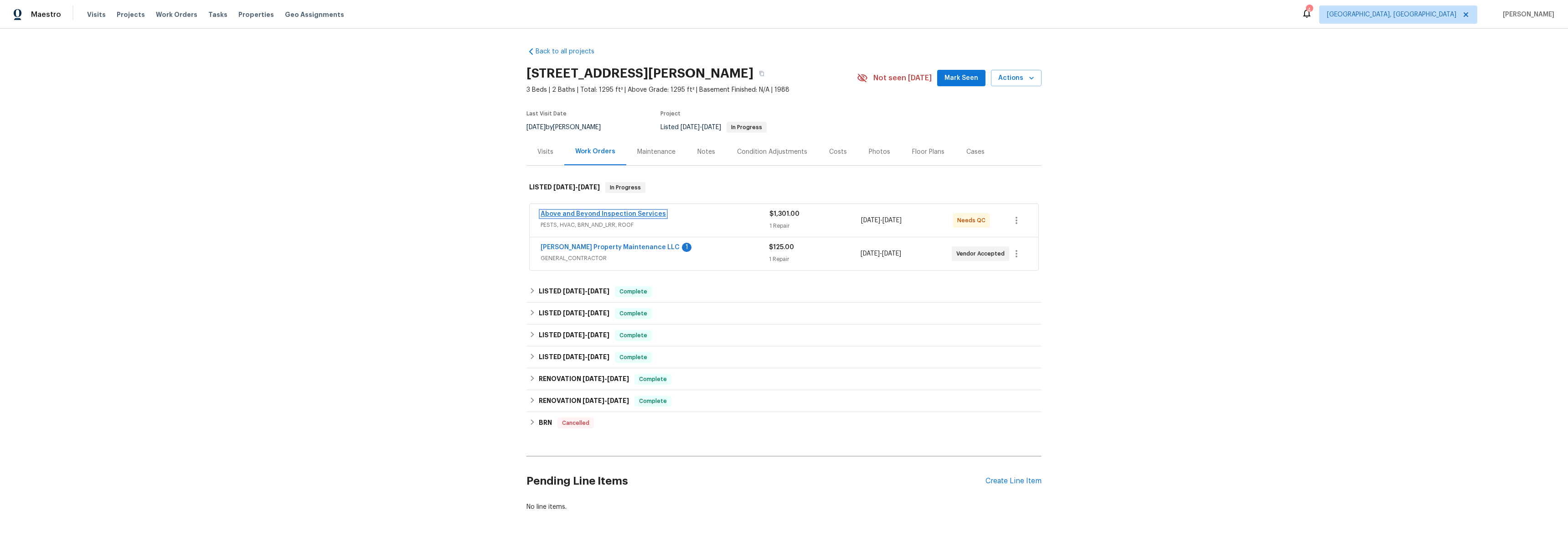
click at [589, 213] on link "Above and Beyond Inspection Services" at bounding box center [603, 214] width 125 height 6
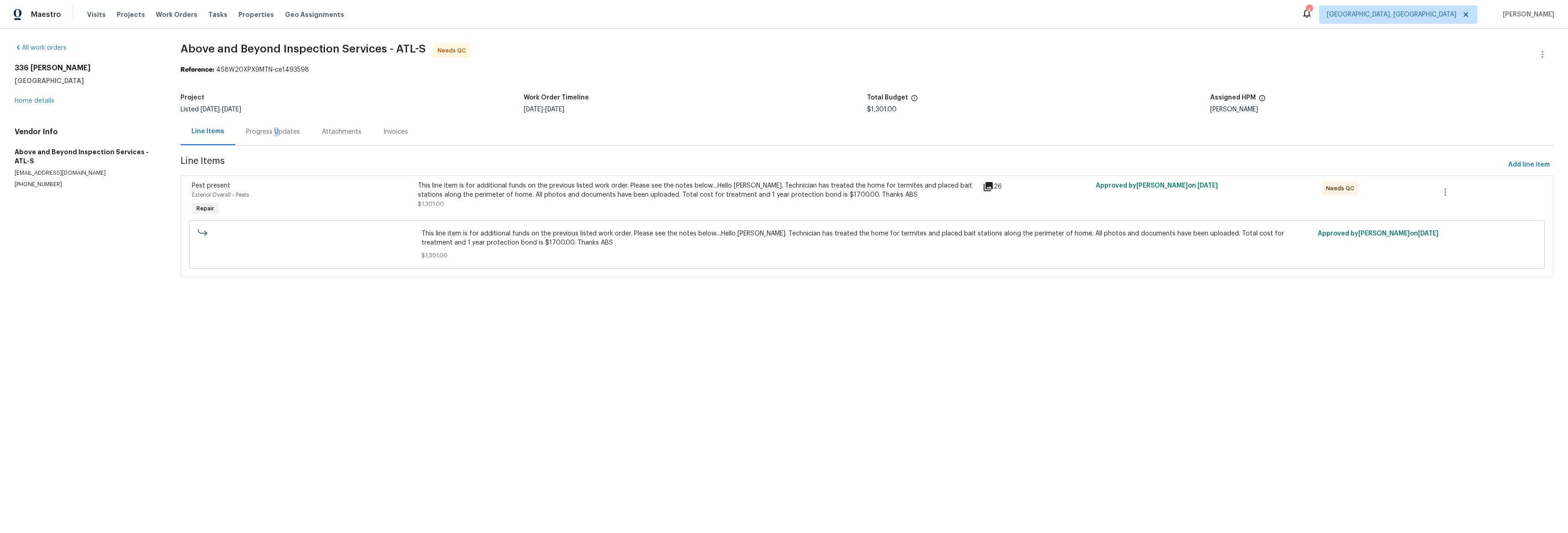
click at [275, 133] on div "Progress Updates" at bounding box center [273, 132] width 54 height 9
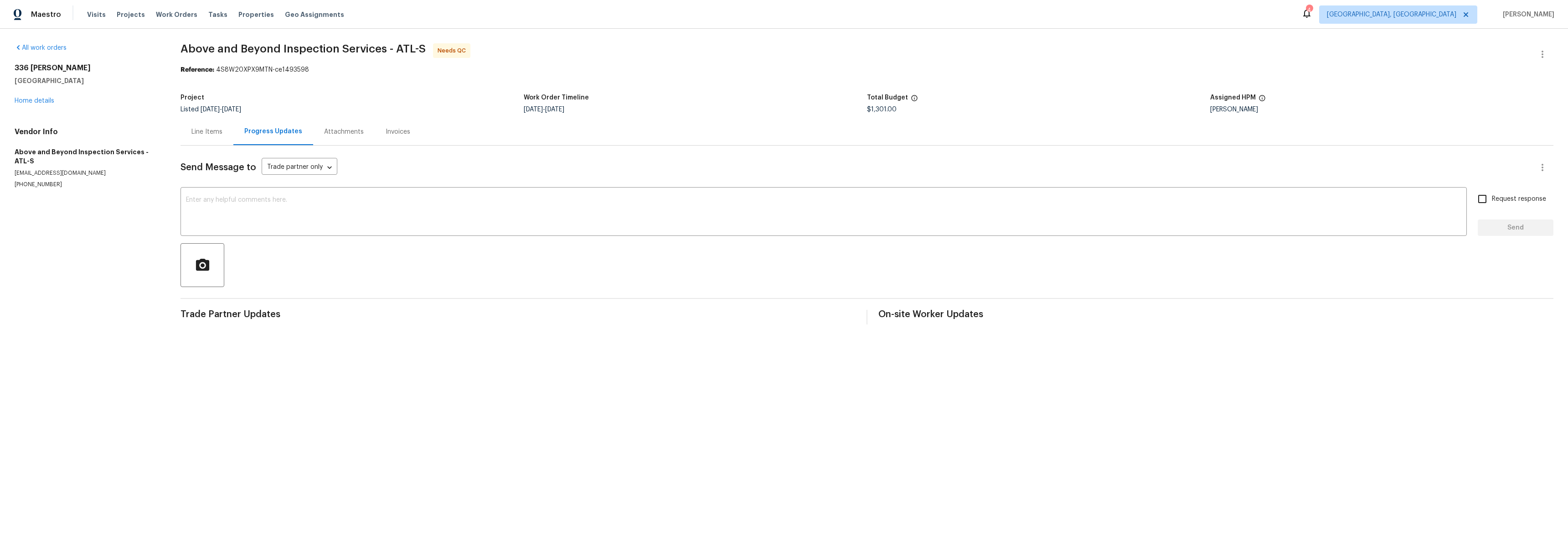
click at [199, 131] on div "Line Items" at bounding box center [207, 132] width 31 height 9
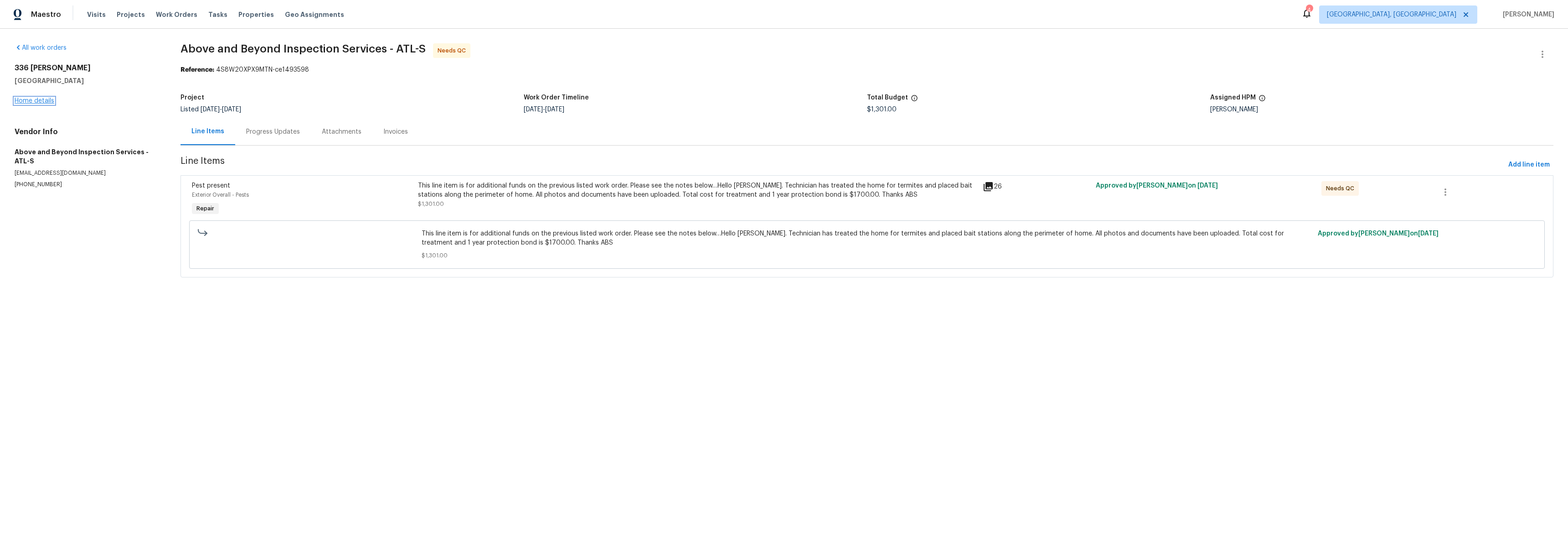
click at [33, 101] on link "Home details" at bounding box center [34, 101] width 40 height 6
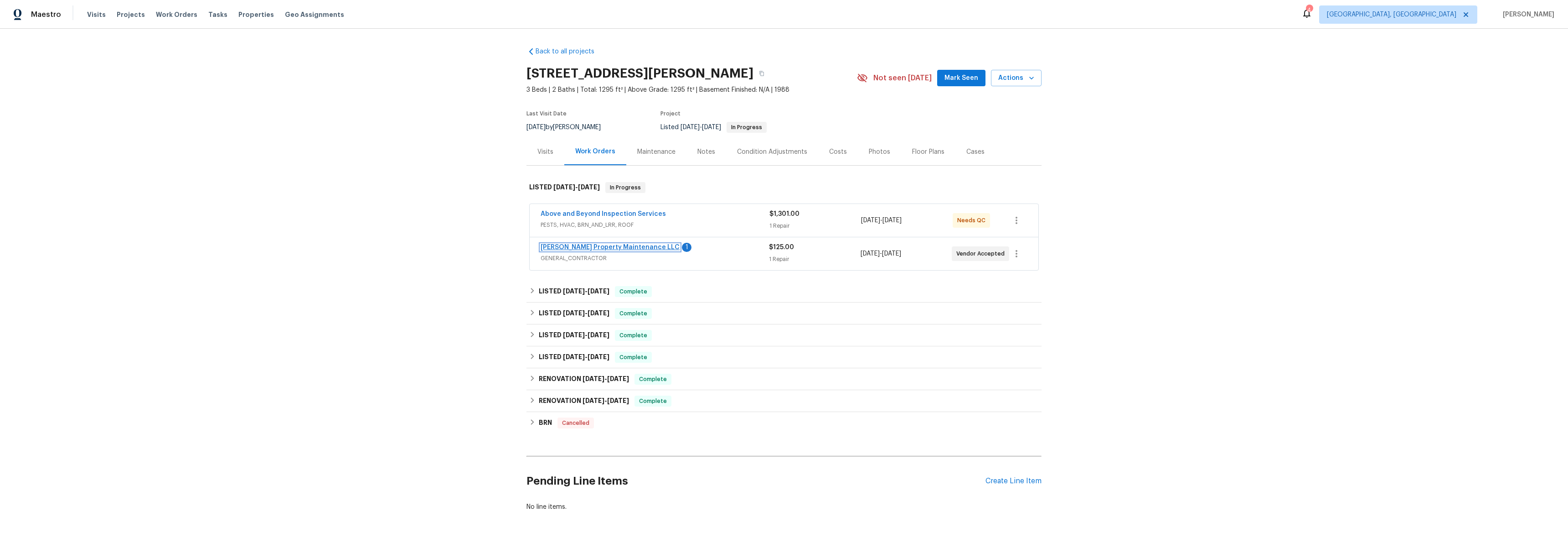
click at [593, 244] on link "[PERSON_NAME] Property Maintenance LLC" at bounding box center [610, 247] width 139 height 6
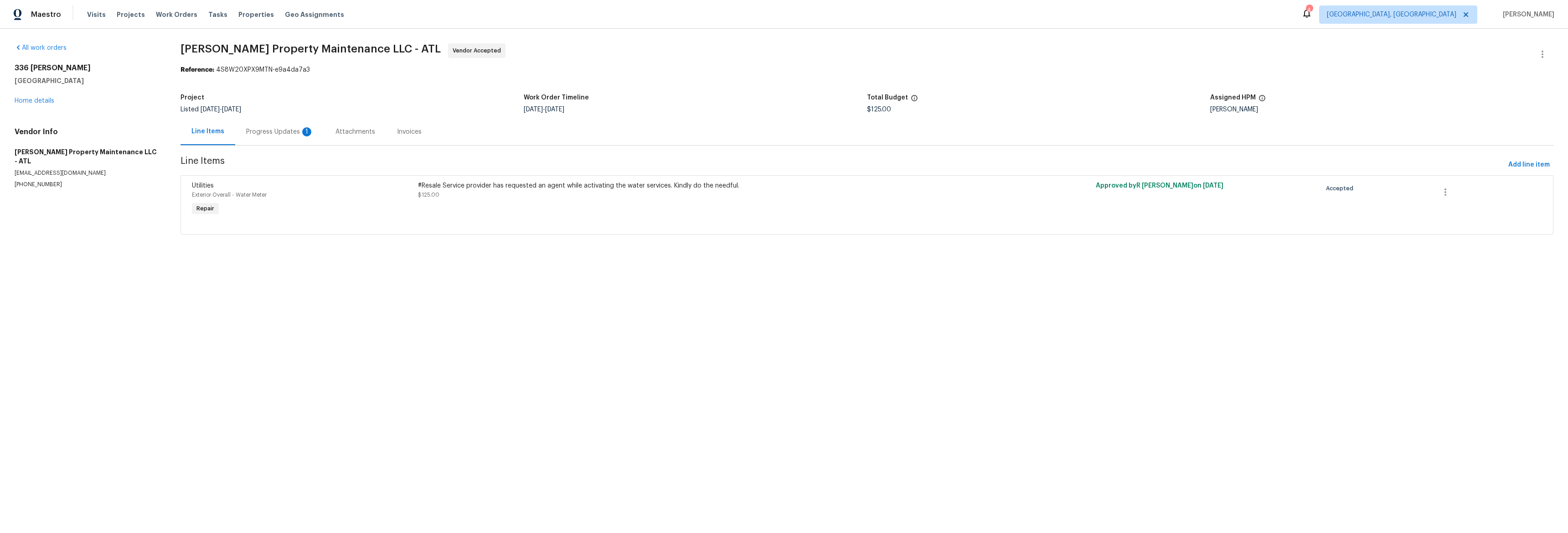
click at [275, 125] on div "Progress Updates 1" at bounding box center [279, 132] width 89 height 27
